Goal: Task Accomplishment & Management: Manage account settings

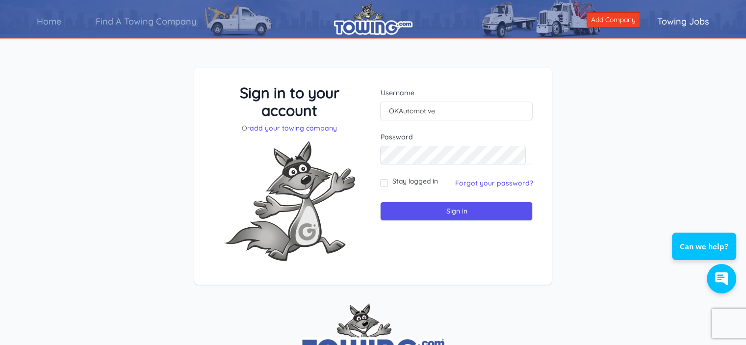
drag, startPoint x: 398, startPoint y: 165, endPoint x: 376, endPoint y: 156, distance: 23.3
click at [376, 156] on div "Username OKAutomotive Password Stay logged in Sign in" at bounding box center [456, 176] width 167 height 185
click at [484, 198] on form "Username OKAutomotive Password Stay logged in Sign in" at bounding box center [456, 154] width 153 height 133
click at [481, 211] on input "Sign in" at bounding box center [456, 211] width 153 height 19
click at [411, 209] on input "Sign in" at bounding box center [456, 211] width 153 height 19
